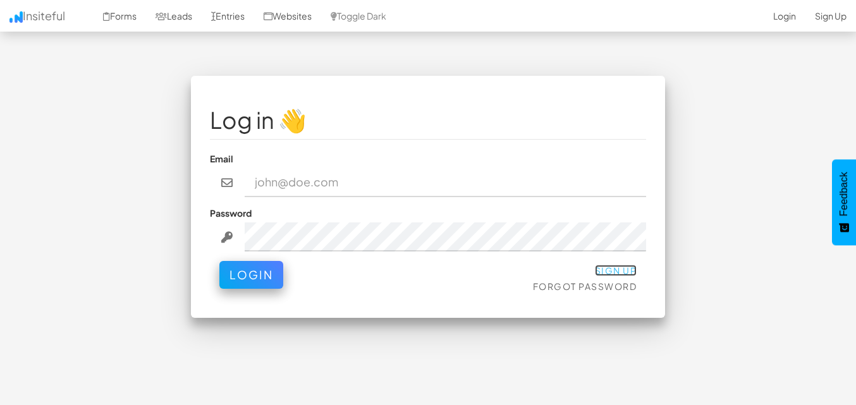
click at [597, 265] on link "Sign Up" at bounding box center [616, 270] width 42 height 11
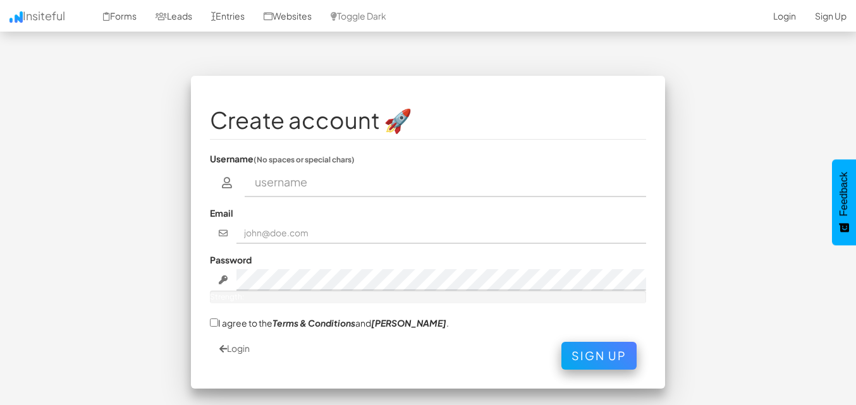
type input "a"
type input "armnoialuis"
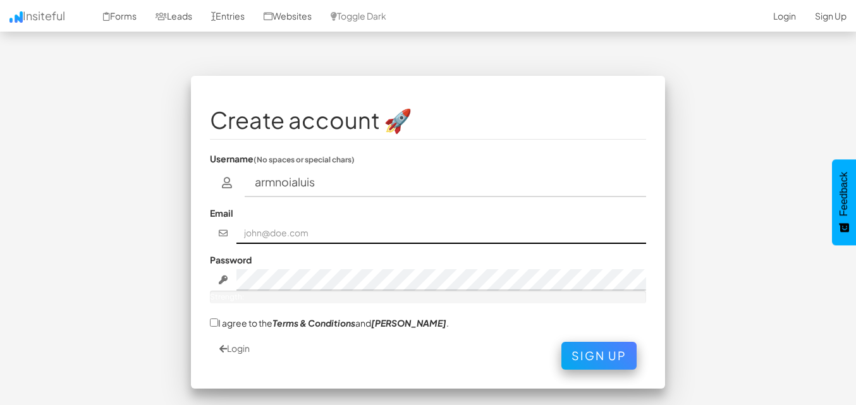
click at [269, 239] on input "text" at bounding box center [441, 232] width 410 height 21
type input "armoniusluisbrujomarcela@hotmail.com"
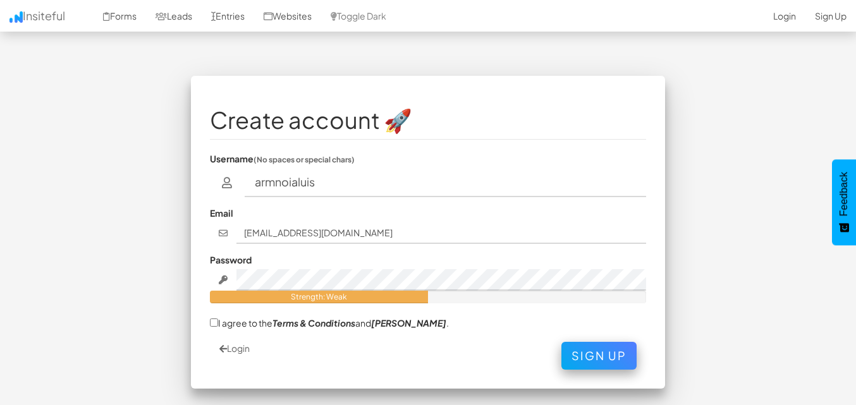
click at [207, 315] on div "Create account 🚀 Username (No spaces or special chars) armnoialuis Email armoni…" at bounding box center [428, 232] width 474 height 313
click at [216, 326] on input "I agree to the Terms & Conditions and EULA ." at bounding box center [214, 323] width 8 height 8
checkbox input "true"
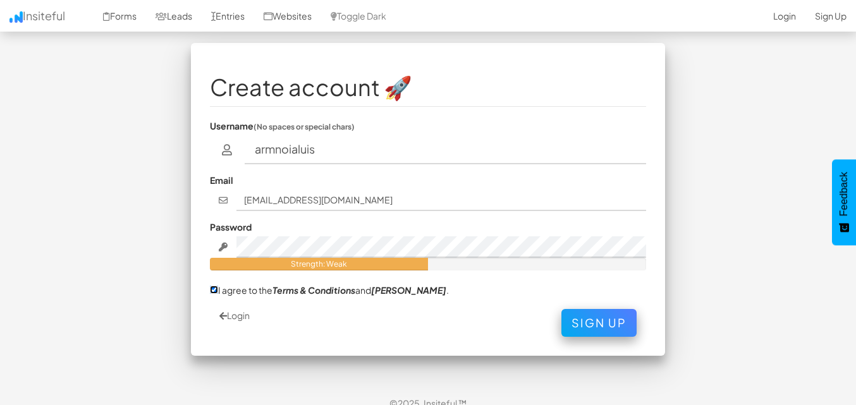
scroll to position [47, 0]
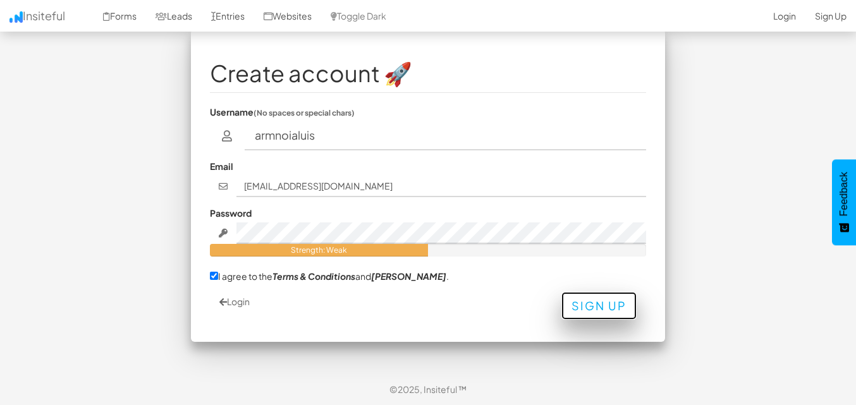
click at [593, 301] on button "Sign Up" at bounding box center [598, 306] width 75 height 28
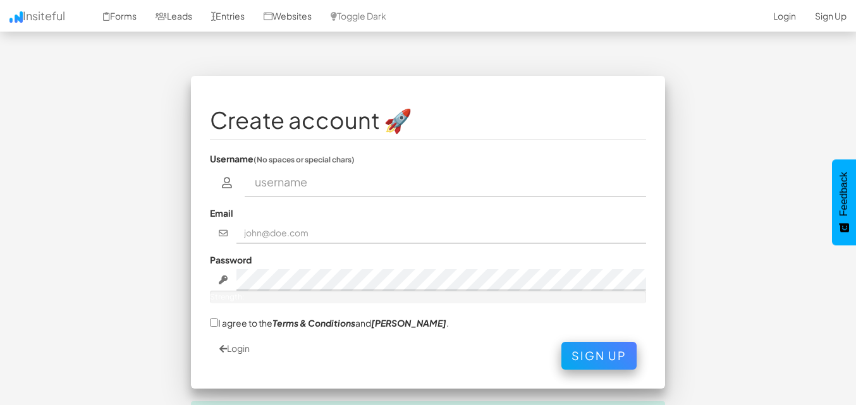
click at [271, 179] on input "text" at bounding box center [446, 182] width 402 height 29
type input "Templo Celestial Del Amor"
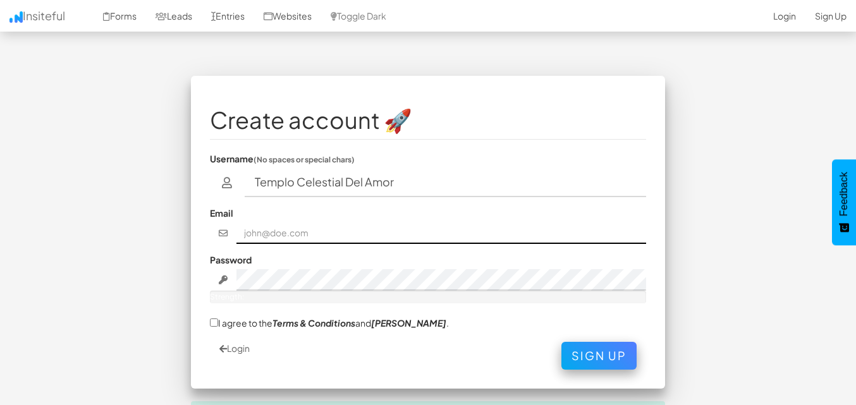
click at [272, 230] on input "text" at bounding box center [441, 232] width 410 height 21
type input "[EMAIL_ADDRESS][DOMAIN_NAME]"
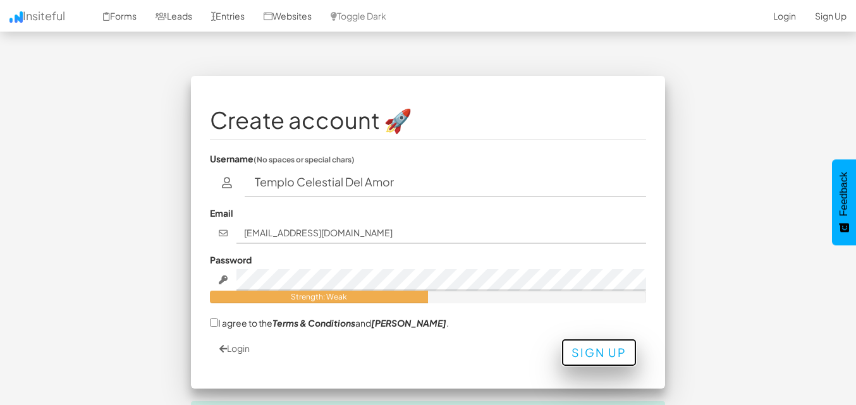
click at [602, 355] on button "Sign Up" at bounding box center [598, 353] width 75 height 28
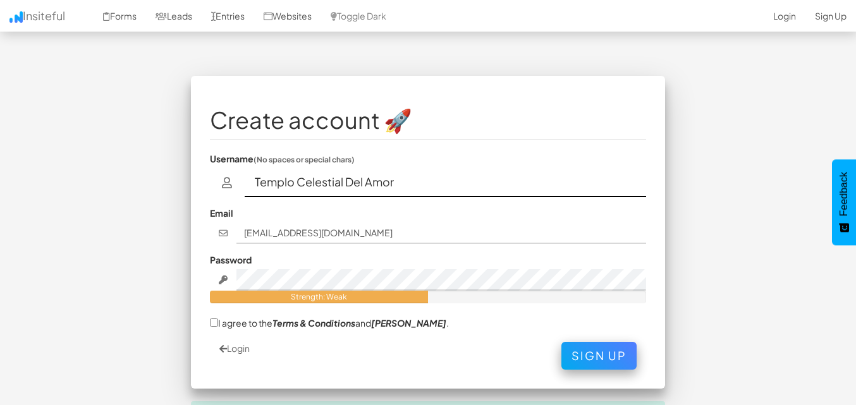
drag, startPoint x: 399, startPoint y: 186, endPoint x: 248, endPoint y: 170, distance: 152.6
click at [248, 170] on input "Templo Celestial Del Amor" at bounding box center [446, 182] width 402 height 29
click at [298, 180] on input "armonialuis" at bounding box center [446, 182] width 402 height 29
click at [260, 183] on input "armonia luis" at bounding box center [446, 182] width 402 height 29
click at [303, 183] on input "Armonia luis" at bounding box center [446, 182] width 402 height 29
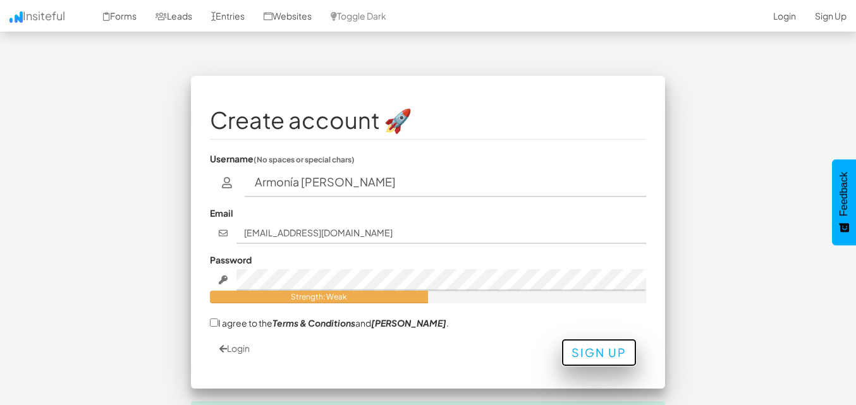
click at [580, 355] on button "Sign Up" at bounding box center [598, 353] width 75 height 28
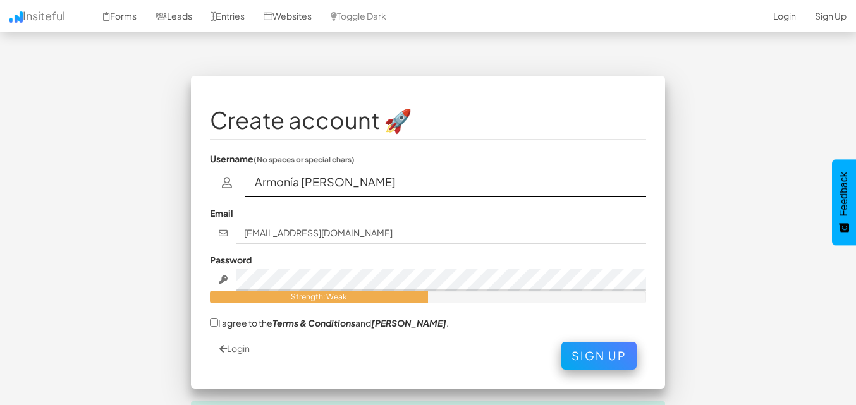
drag, startPoint x: 297, startPoint y: 188, endPoint x: 250, endPoint y: 190, distance: 47.4
click at [250, 190] on input "Armonía Luis" at bounding box center [446, 182] width 402 height 29
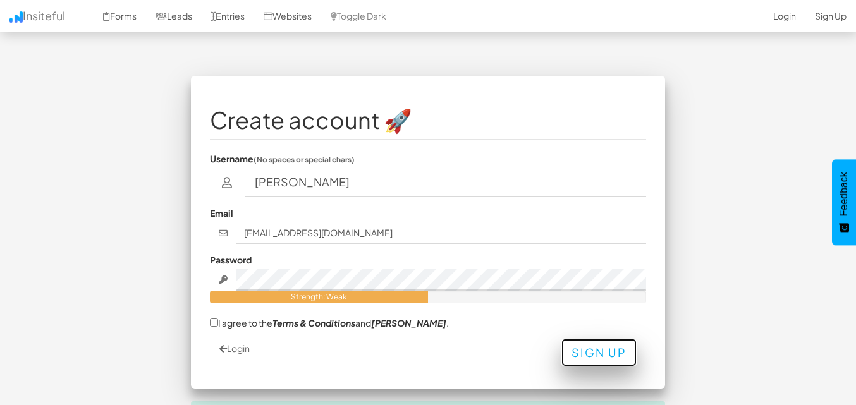
click at [597, 349] on button "Sign Up" at bounding box center [598, 353] width 75 height 28
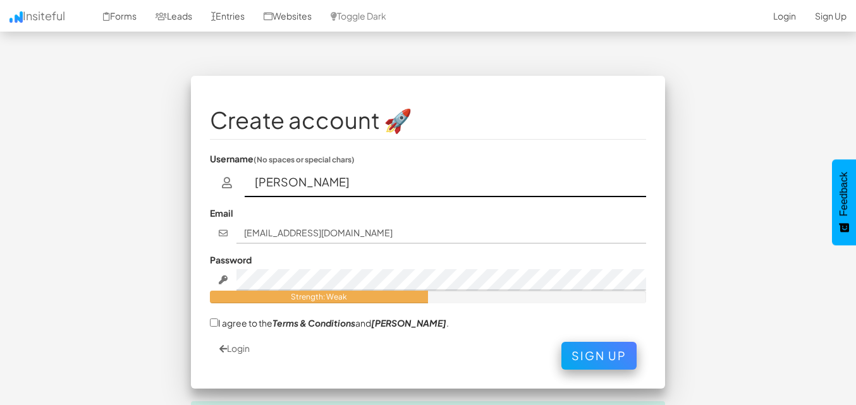
click at [277, 185] on input "Luis" at bounding box center [446, 182] width 402 height 29
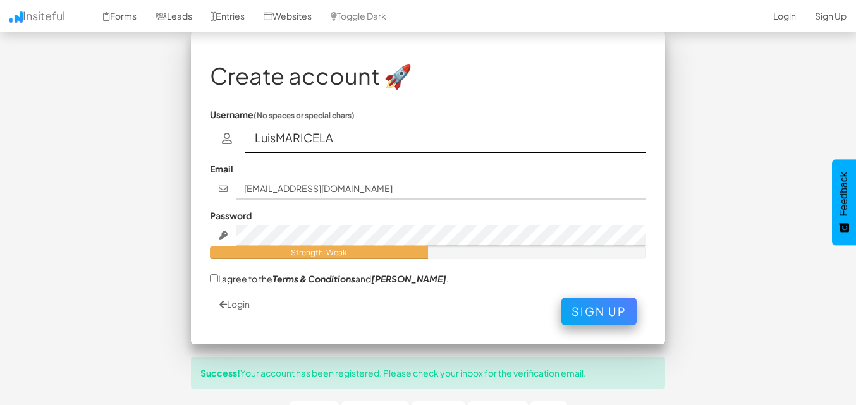
scroll to position [63, 0]
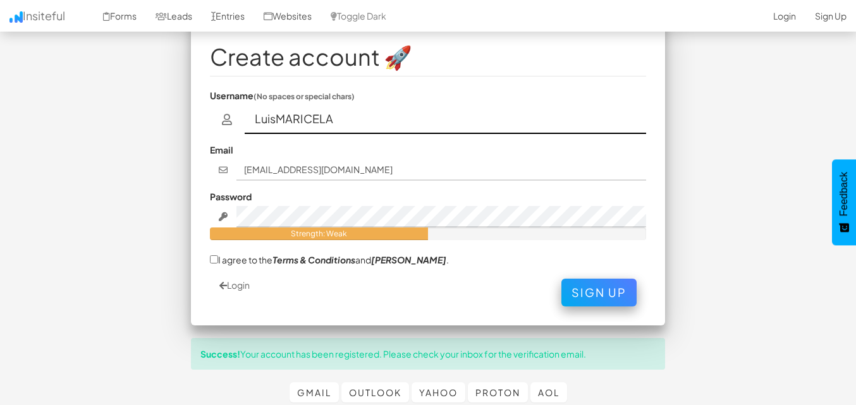
type input "LuisMARICELA"
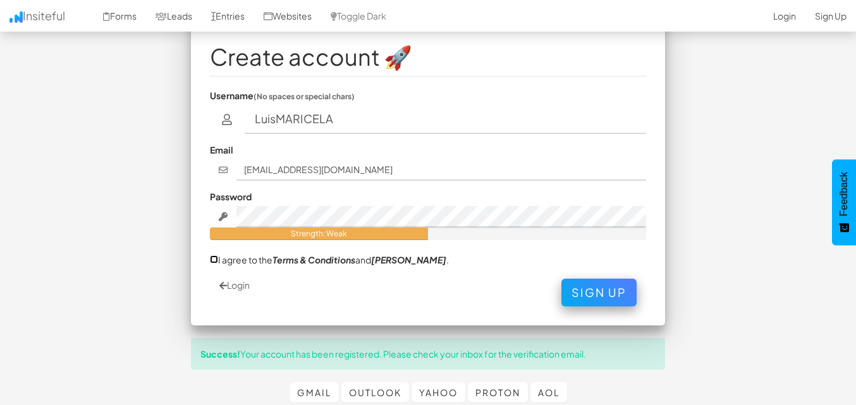
click at [215, 260] on input "I agree to the Terms & Conditions and EULA ." at bounding box center [214, 259] width 8 height 8
checkbox input "true"
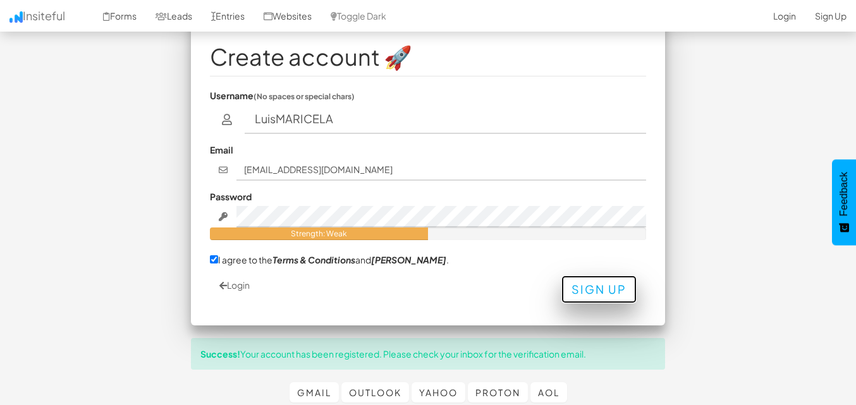
click at [593, 288] on button "Sign Up" at bounding box center [598, 290] width 75 height 28
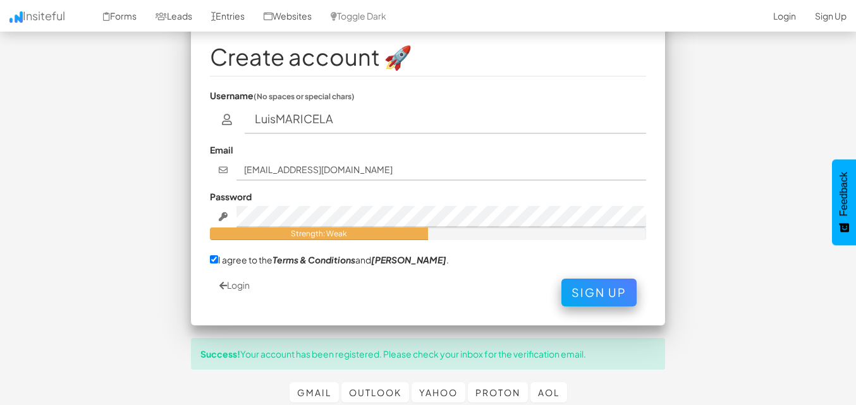
click at [346, 150] on div "Email armoniusluisbrujomarcela@hotmail.com" at bounding box center [428, 161] width 436 height 37
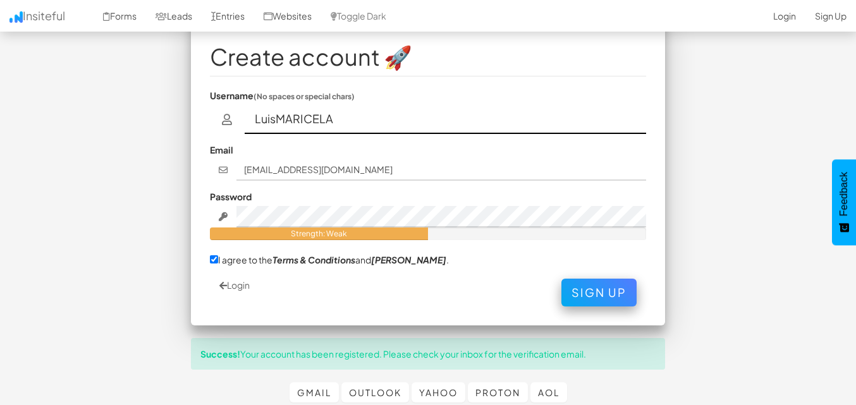
click at [332, 120] on input "LuisMARICELA" at bounding box center [446, 119] width 402 height 29
click at [561, 279] on button "Sign Up" at bounding box center [598, 293] width 75 height 28
drag, startPoint x: 301, startPoint y: 140, endPoint x: 267, endPoint y: 85, distance: 64.4
click at [267, 85] on fieldset "Create account 🚀 Username (No spaces or special chars) Luis Email armoniusluisb…" at bounding box center [428, 169] width 436 height 275
click at [296, 120] on input "Luis" at bounding box center [446, 119] width 402 height 29
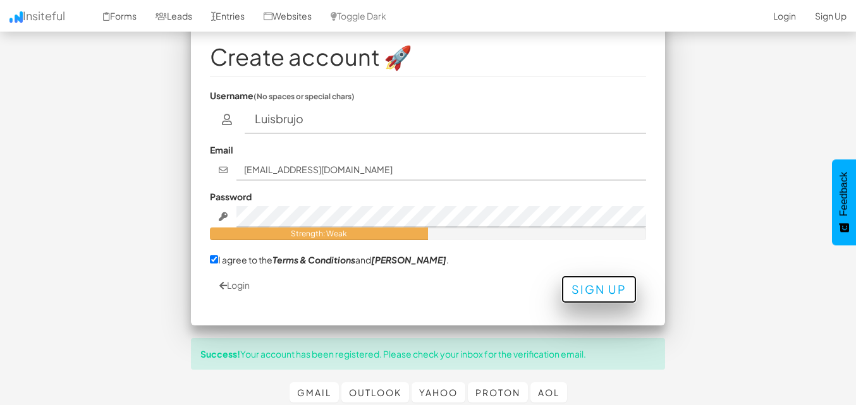
click at [607, 277] on button "Sign Up" at bounding box center [598, 290] width 75 height 28
click at [607, 297] on button "Sign Up" at bounding box center [598, 290] width 75 height 28
click at [597, 296] on button "Sign Up" at bounding box center [598, 290] width 75 height 28
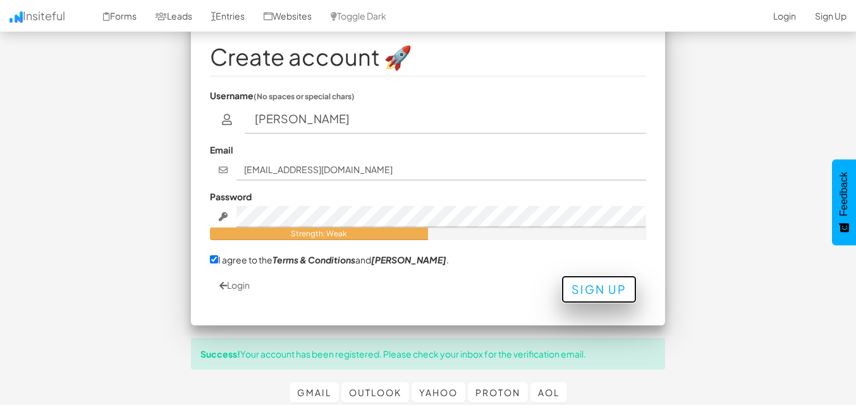
click at [596, 296] on button "Sign Up" at bounding box center [598, 290] width 75 height 28
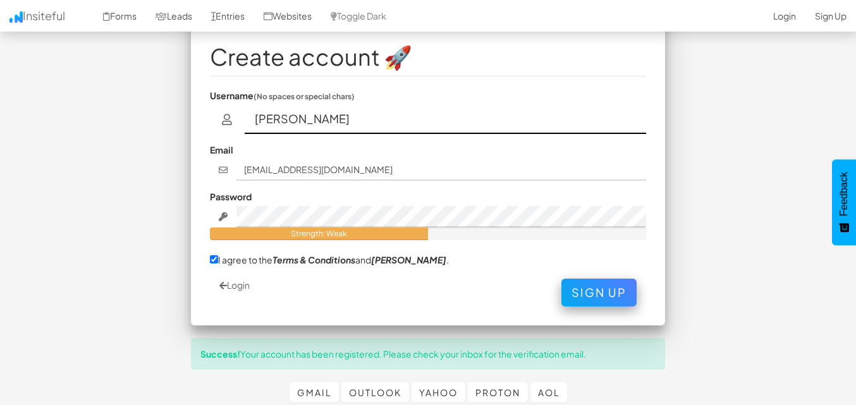
scroll to position [0, 0]
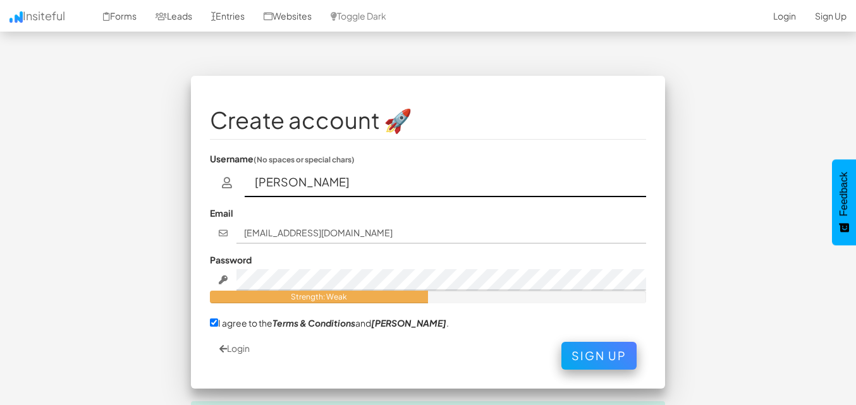
click at [277, 176] on input "Luis cardenas ortiz" at bounding box center [446, 182] width 402 height 29
click at [331, 183] on input "Luiscardenas ortiz" at bounding box center [446, 182] width 402 height 29
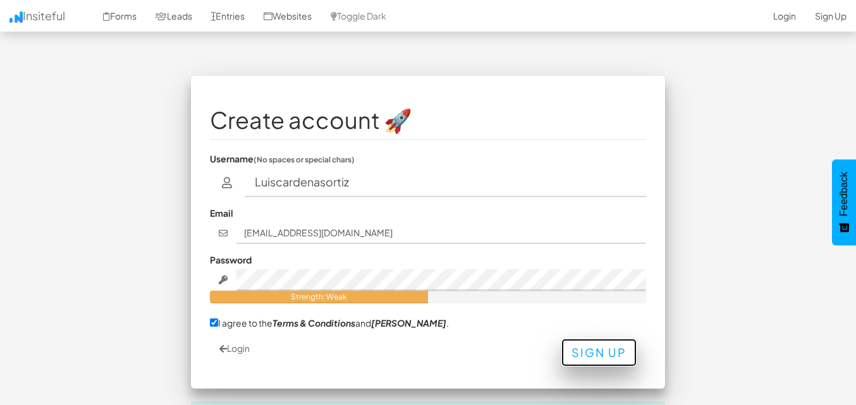
click at [599, 352] on button "Sign Up" at bounding box center [598, 353] width 75 height 28
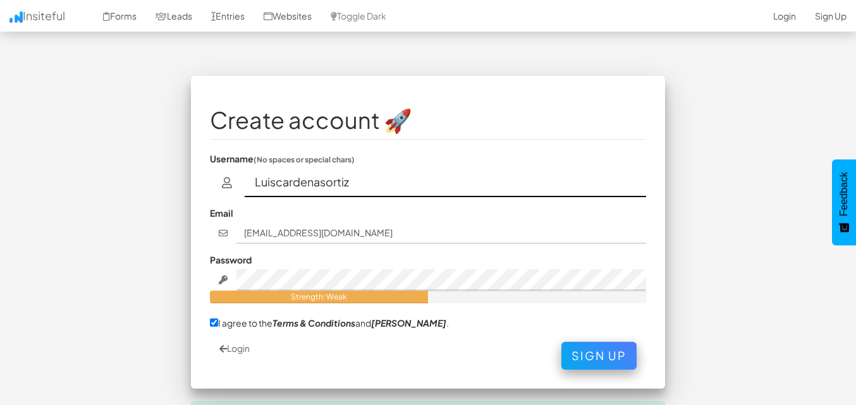
click at [361, 174] on input "Luiscardenasortiz" at bounding box center [446, 182] width 402 height 29
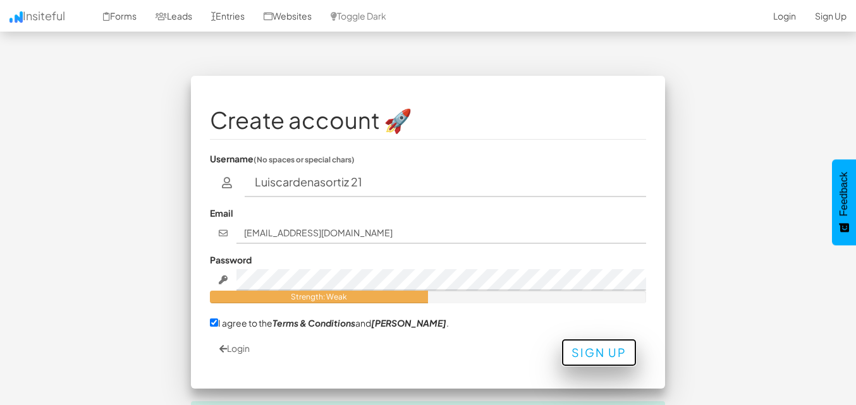
click at [594, 359] on button "Sign Up" at bounding box center [598, 353] width 75 height 28
click at [594, 358] on button "Sign Up" at bounding box center [598, 353] width 75 height 28
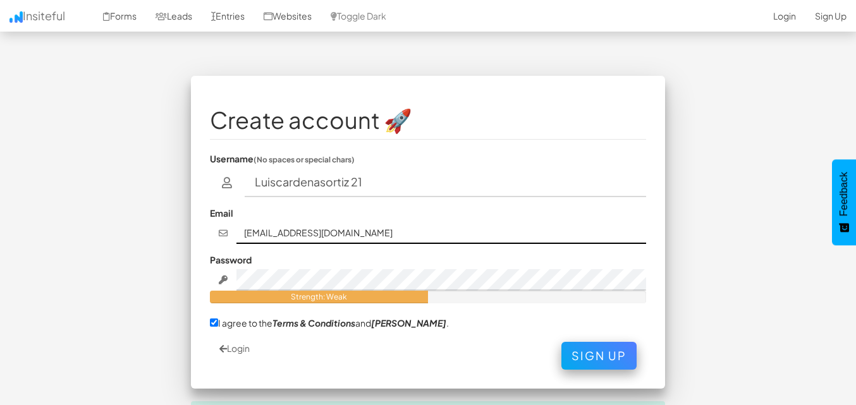
drag, startPoint x: 425, startPoint y: 234, endPoint x: 235, endPoint y: 216, distance: 191.1
click at [235, 216] on div "Email armoniusluisbrujomarcela@hotmail.com" at bounding box center [428, 225] width 436 height 37
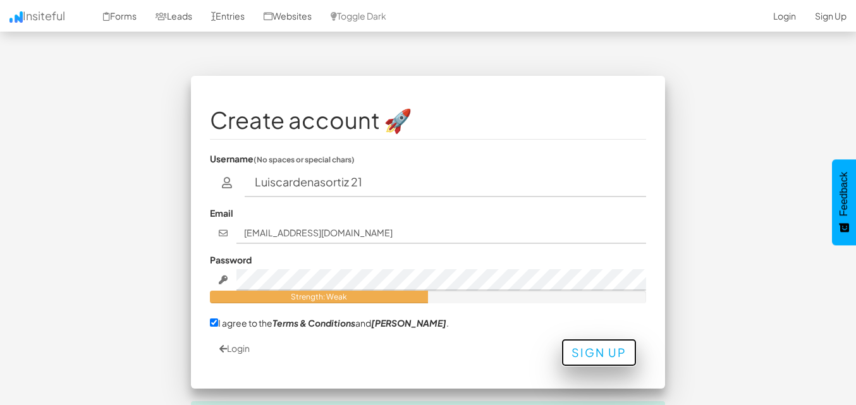
click at [567, 341] on button "Sign Up" at bounding box center [598, 353] width 75 height 28
click at [574, 345] on button "Sign Up" at bounding box center [598, 353] width 75 height 28
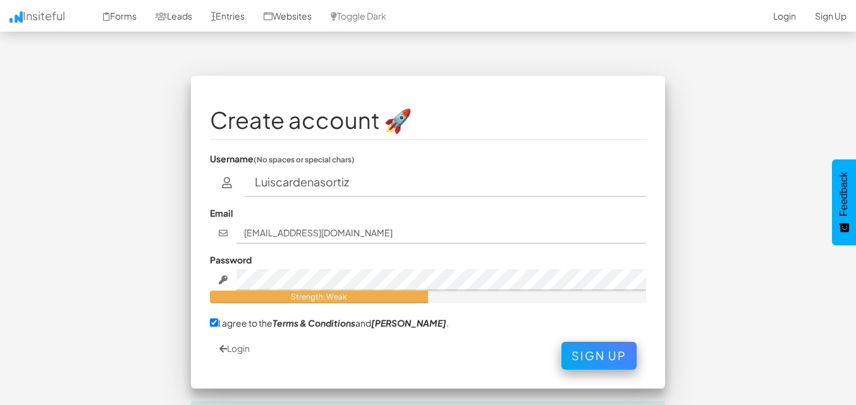
click at [348, 210] on div "Email armoniusluisbrujomarcela@hotmail.com" at bounding box center [428, 225] width 436 height 37
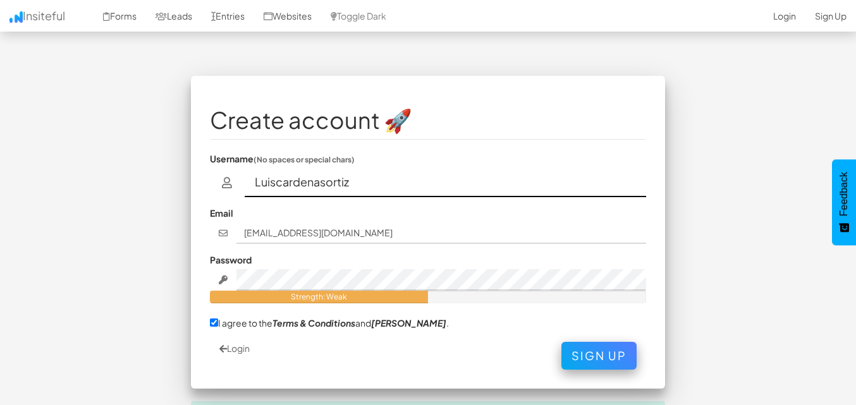
click at [358, 178] on input "Luiscardenasortiz" at bounding box center [446, 182] width 402 height 29
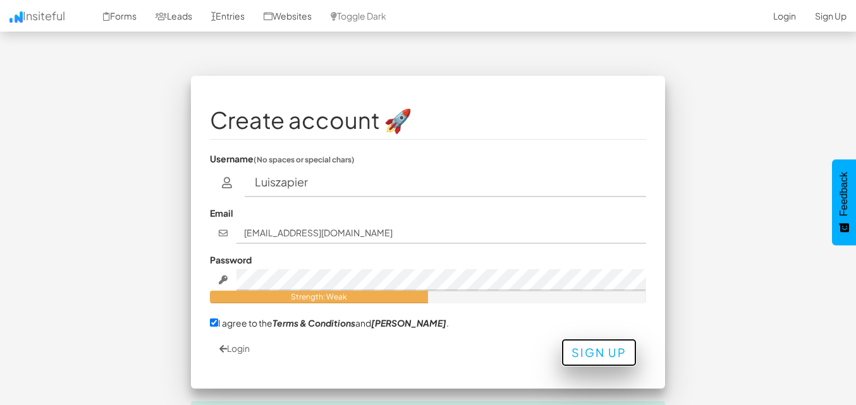
click at [607, 354] on button "Sign Up" at bounding box center [598, 353] width 75 height 28
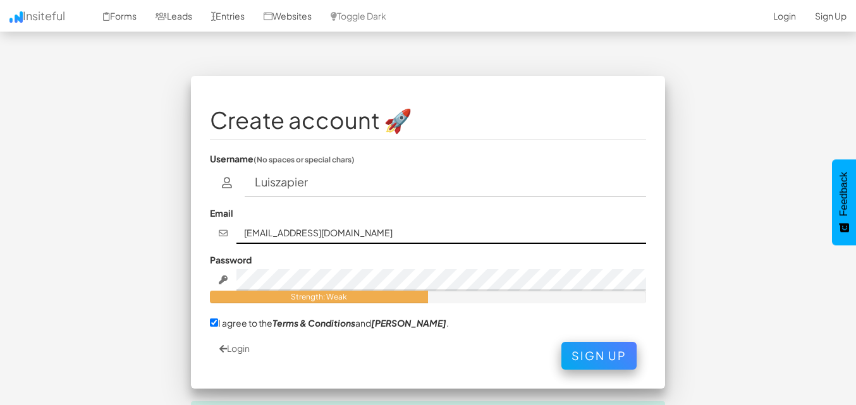
click at [305, 233] on input "armoniusluisbrujomarcela@hotmail.com" at bounding box center [441, 232] width 410 height 21
drag, startPoint x: 271, startPoint y: 232, endPoint x: 351, endPoint y: 230, distance: 80.9
click at [351, 230] on input "armoniusluisbrujomarcela@hotmail.com" at bounding box center [441, 232] width 410 height 21
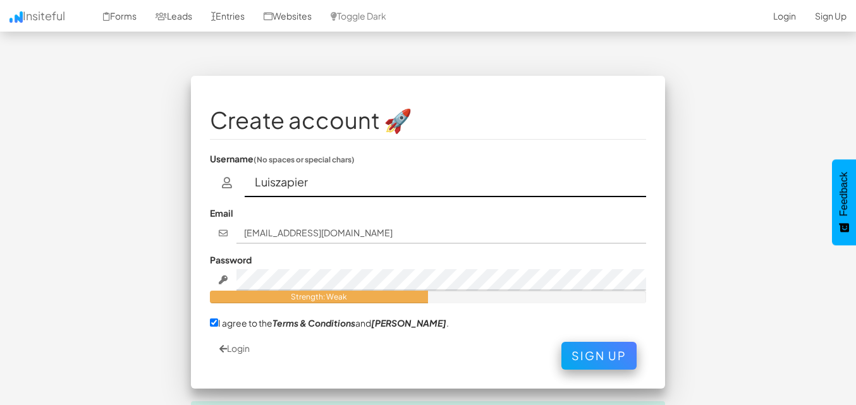
click at [308, 178] on input "Luiszapier" at bounding box center [446, 182] width 402 height 29
type input "L"
paste input "iusluisbrujomarcela"
click at [269, 181] on input "iusluisbrujomarcela" at bounding box center [446, 182] width 402 height 29
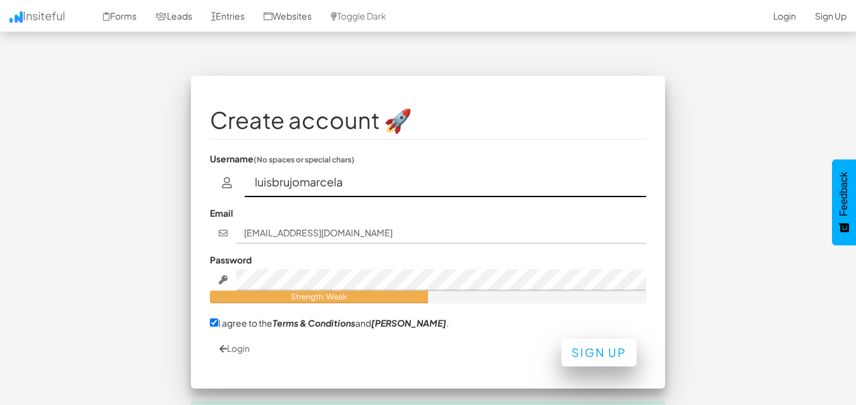
type input "luisbrujomarcela"
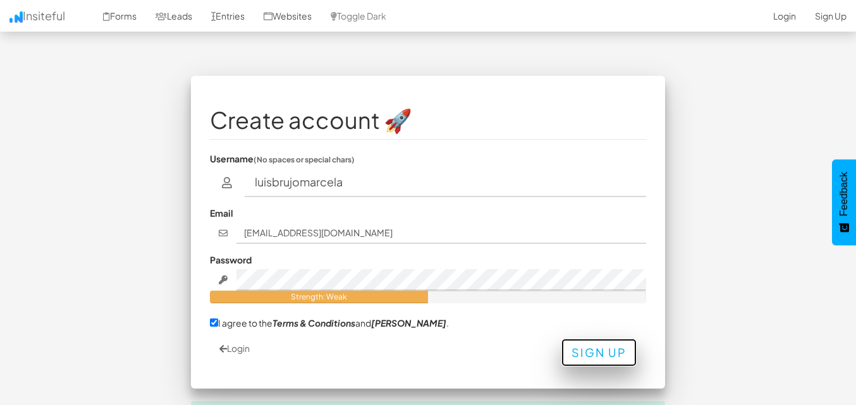
click at [587, 346] on button "Sign Up" at bounding box center [598, 353] width 75 height 28
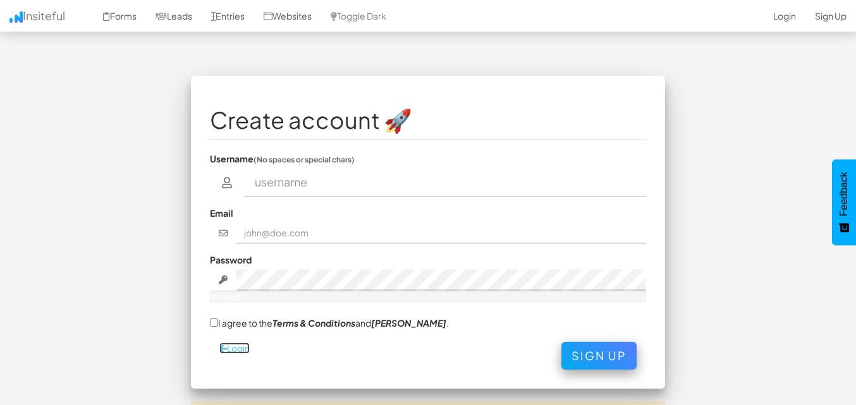
click at [235, 351] on link "Login" at bounding box center [234, 348] width 30 height 11
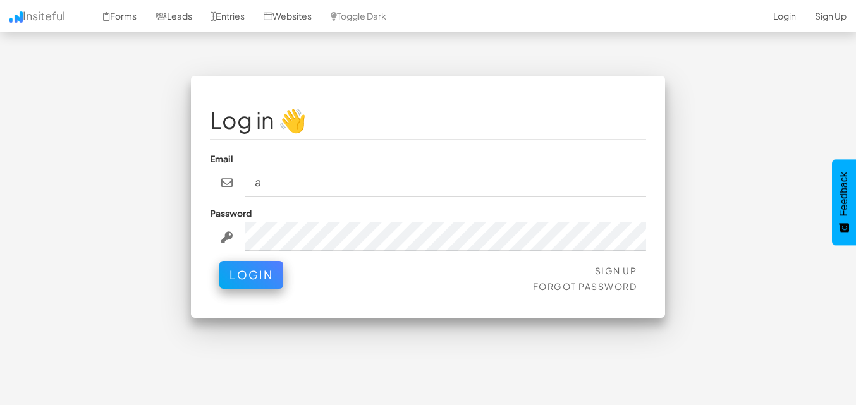
type input "[EMAIL_ADDRESS][DOMAIN_NAME]"
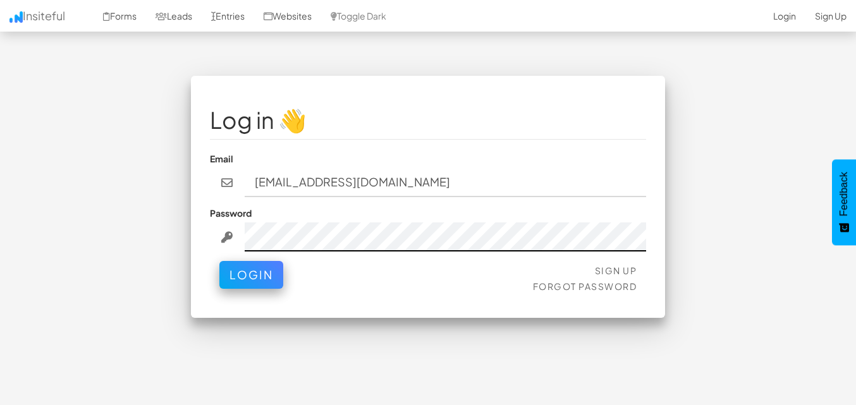
click at [219, 261] on button "Login" at bounding box center [251, 275] width 64 height 28
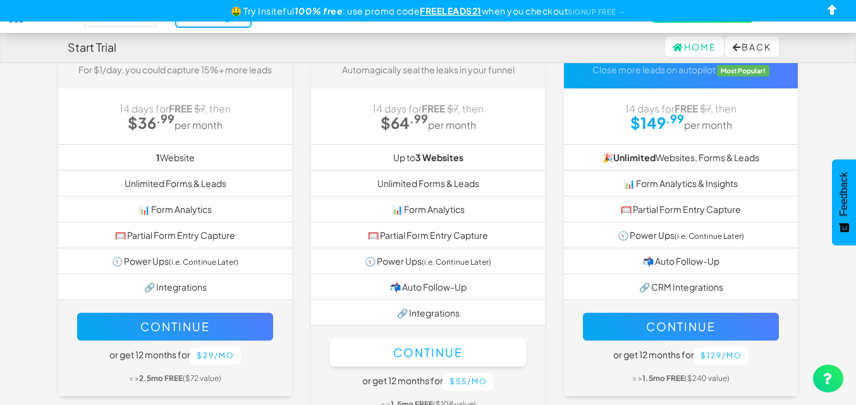
scroll to position [126, 0]
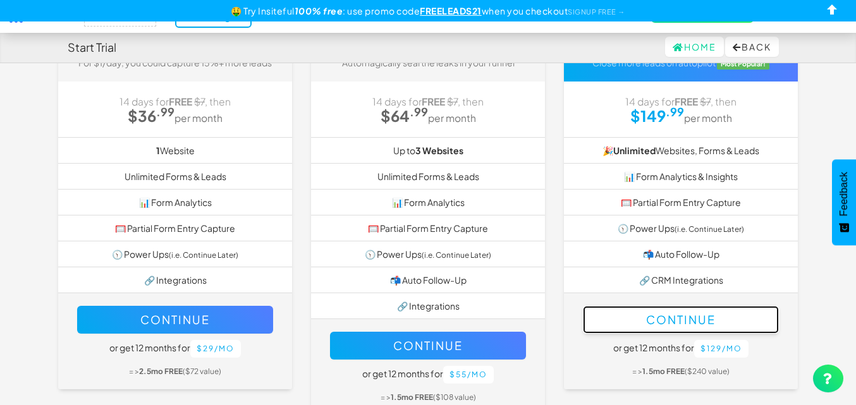
click at [638, 317] on button "Continue" at bounding box center [681, 320] width 196 height 28
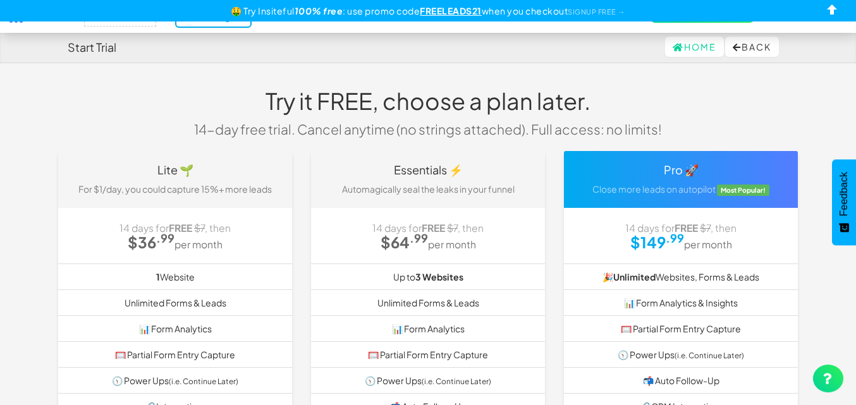
scroll to position [200, 0]
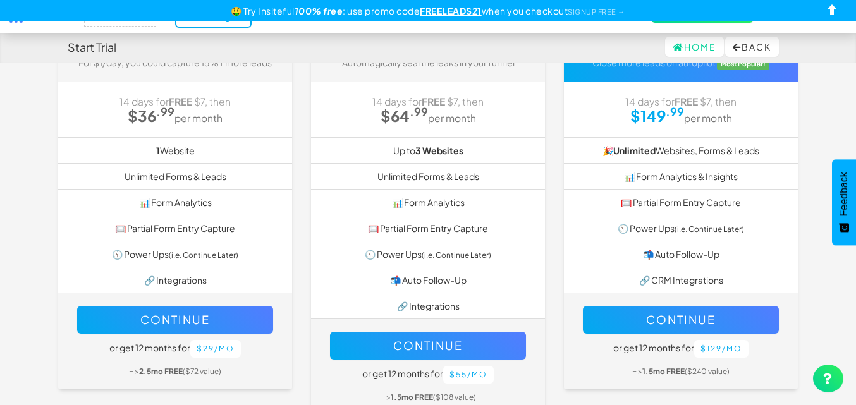
scroll to position [126, 0]
click at [682, 51] on link "Home" at bounding box center [694, 47] width 59 height 20
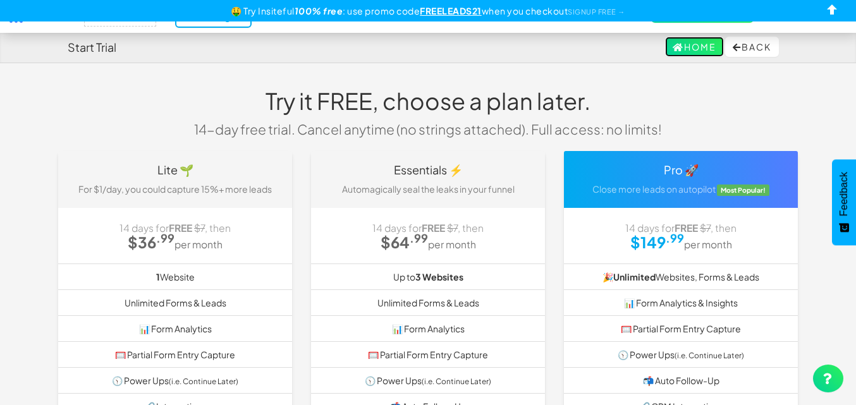
click at [699, 42] on link "Home" at bounding box center [694, 47] width 59 height 20
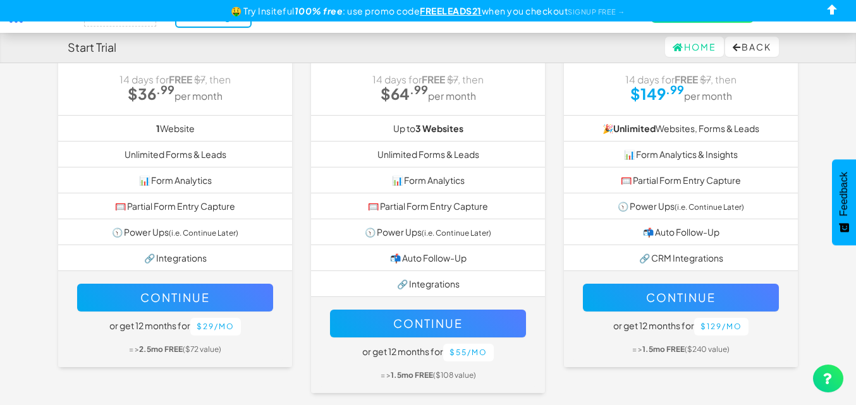
scroll to position [126, 0]
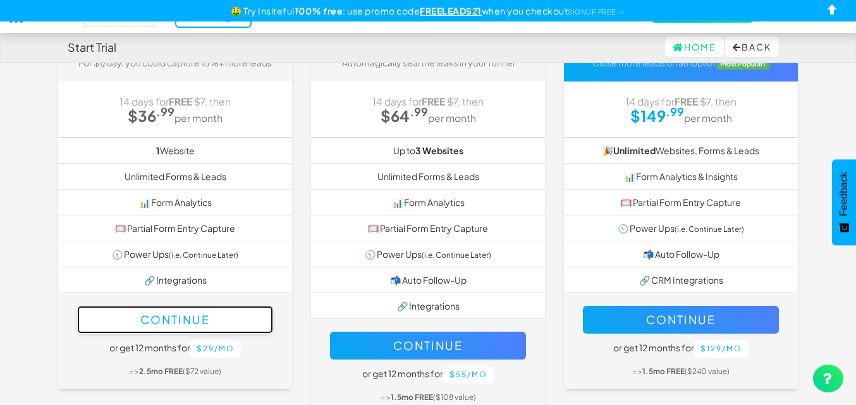
click at [208, 322] on button "Continue" at bounding box center [175, 320] width 196 height 28
